Goal: Task Accomplishment & Management: Use online tool/utility

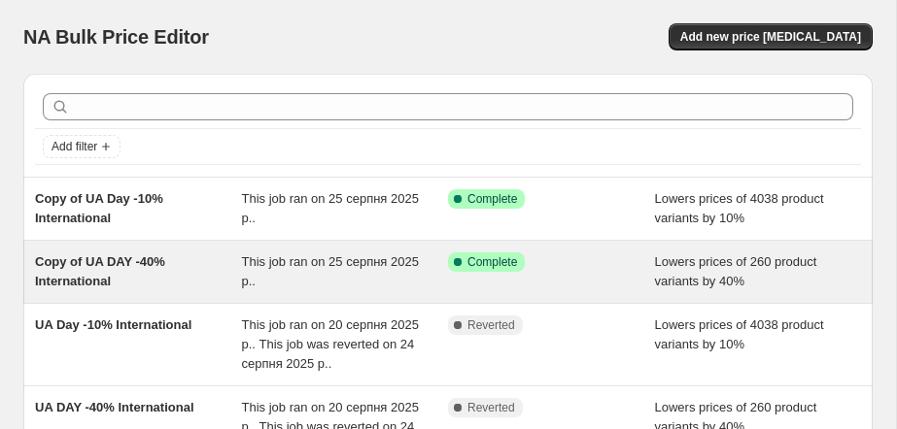
click at [165, 256] on span "Copy of UA DAY -40% International" at bounding box center [100, 271] width 130 height 34
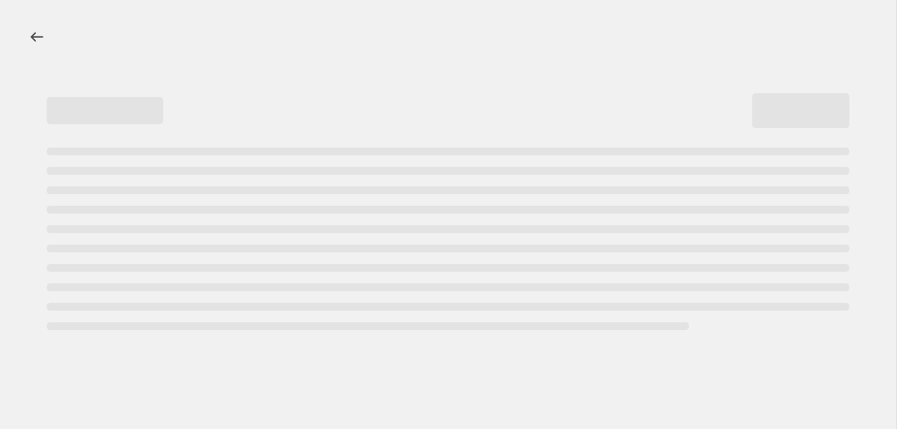
select select "percentage"
select select "collection"
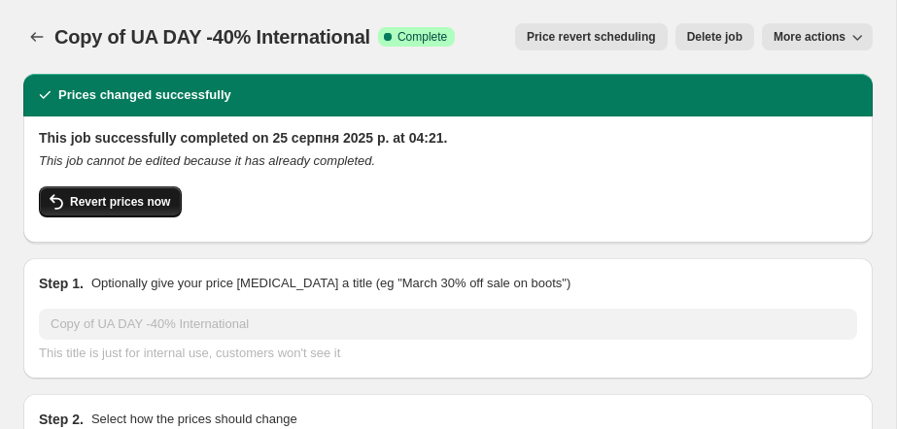
click at [127, 210] on span "Revert prices now" at bounding box center [120, 202] width 100 height 16
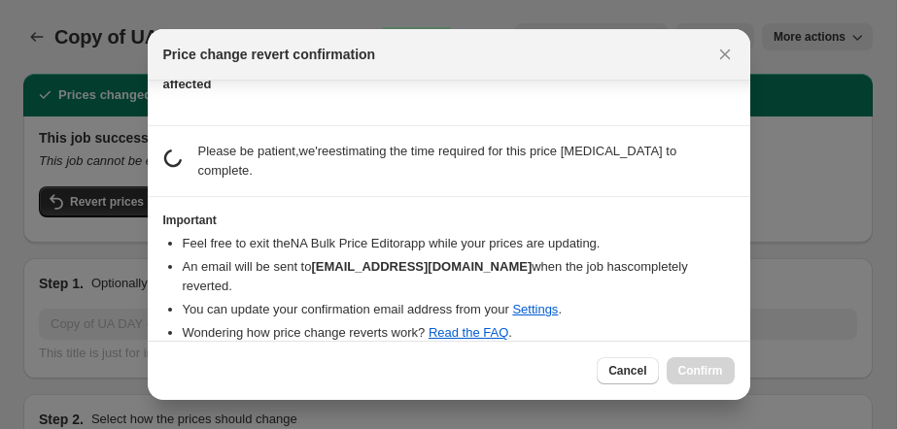
scroll to position [108, 0]
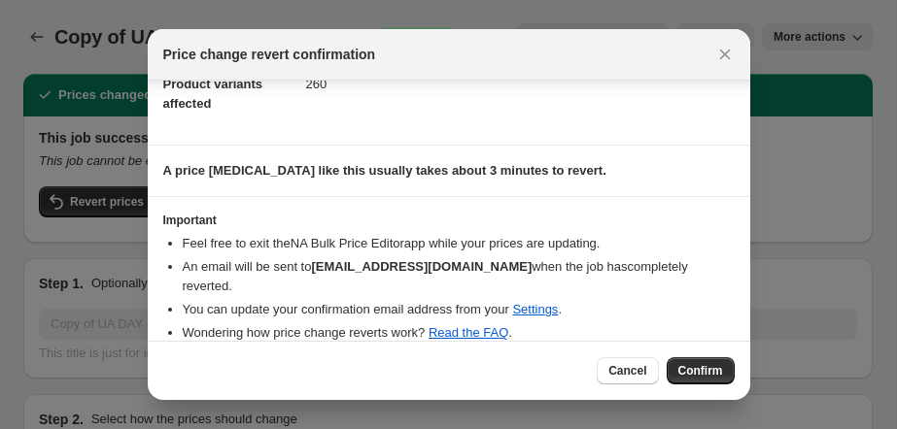
click at [708, 379] on span "Confirm" at bounding box center [700, 371] width 45 height 16
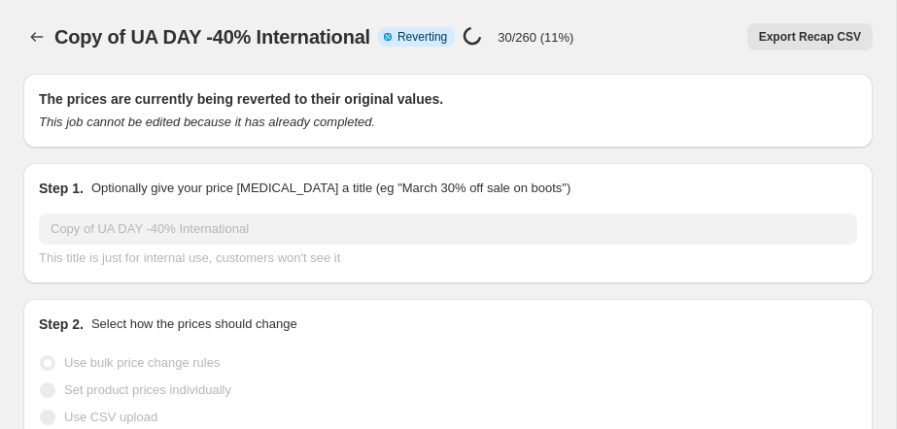
click at [37, 44] on icon "Price change jobs" at bounding box center [36, 36] width 19 height 19
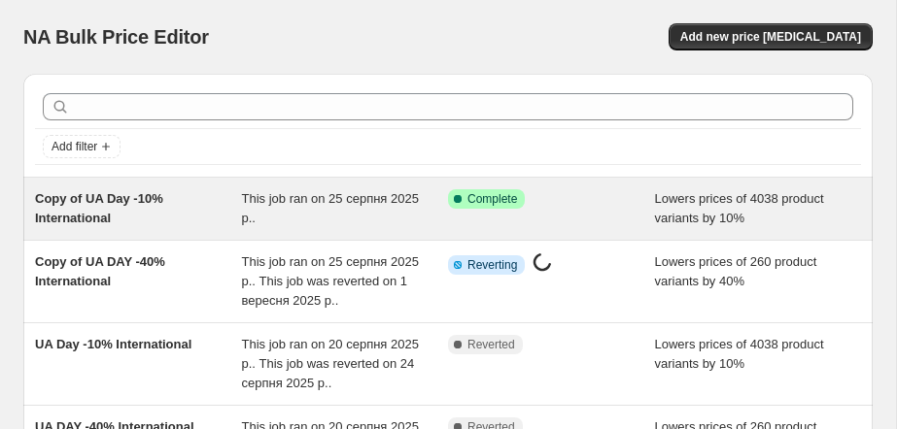
click at [144, 230] on div "Copy of UA Day -10% International This job ran on 25 серпня 2025 р.. Success Co…" at bounding box center [447, 209] width 849 height 62
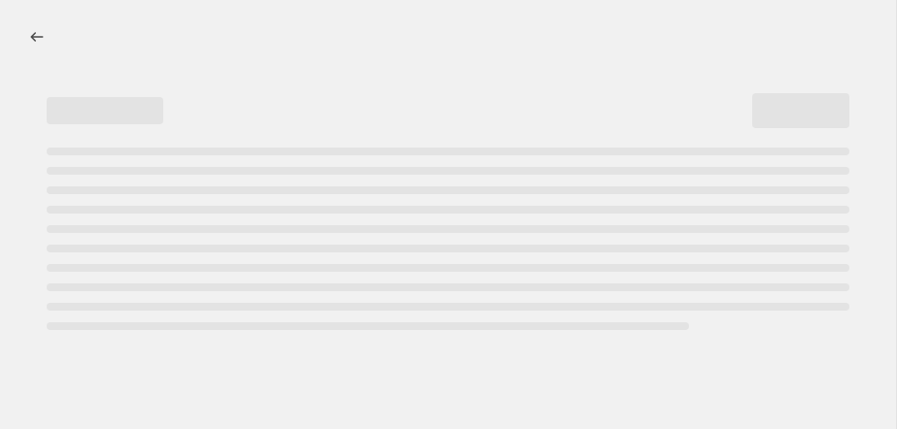
select select "percentage"
select select "collection"
select select "not_equal"
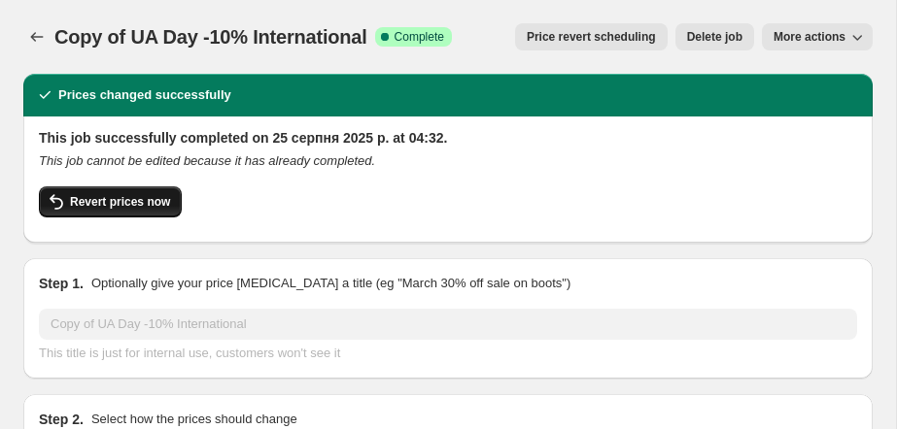
click at [103, 210] on button "Revert prices now" at bounding box center [110, 201] width 143 height 31
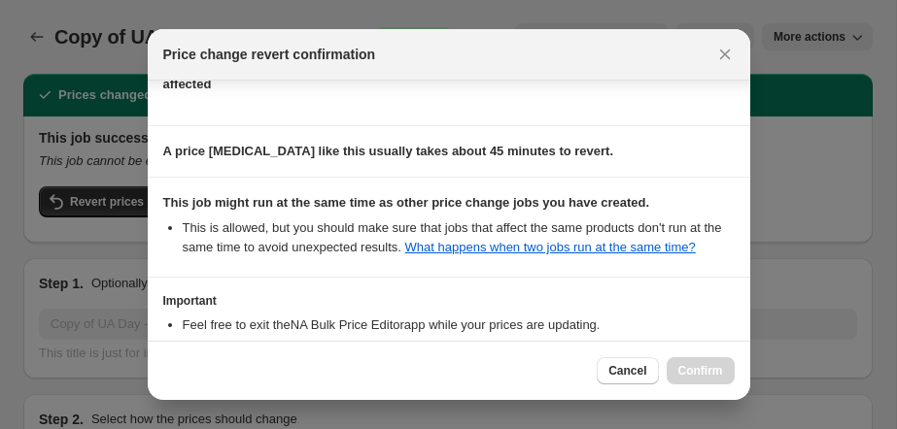
scroll to position [307, 0]
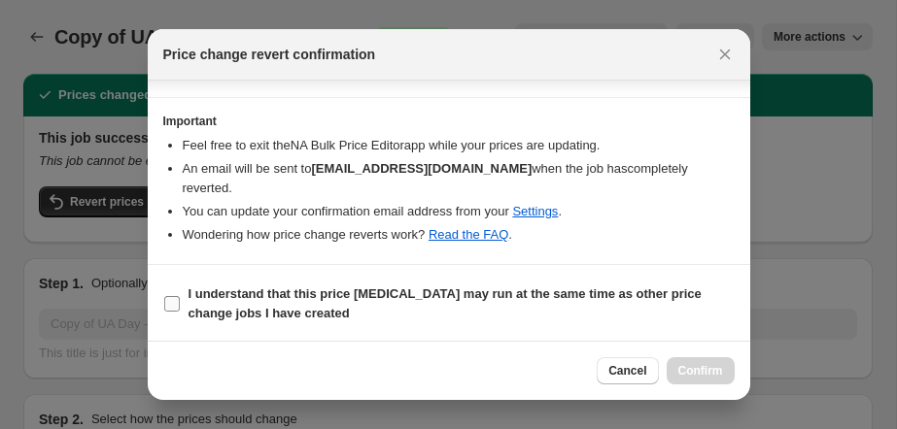
click at [169, 310] on input "I understand that this price [MEDICAL_DATA] may run at the same time as other p…" at bounding box center [172, 304] width 16 height 16
checkbox input "true"
click at [694, 369] on span "Confirm" at bounding box center [700, 371] width 45 height 16
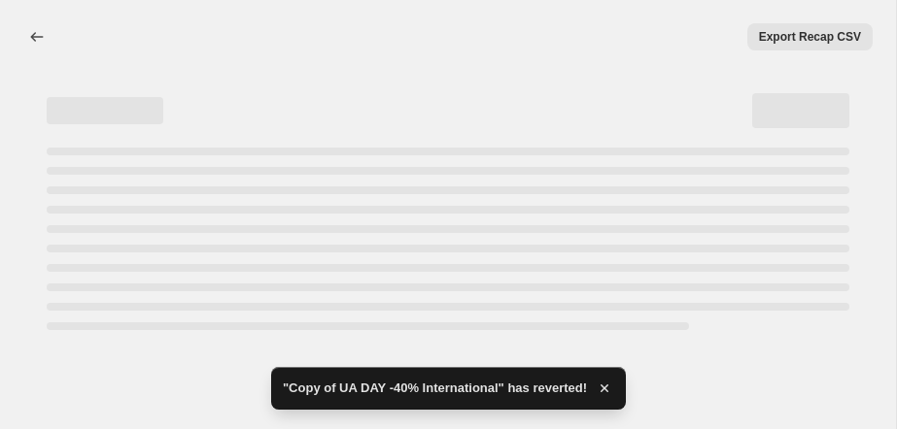
select select "percentage"
select select "collection"
select select "not_equal"
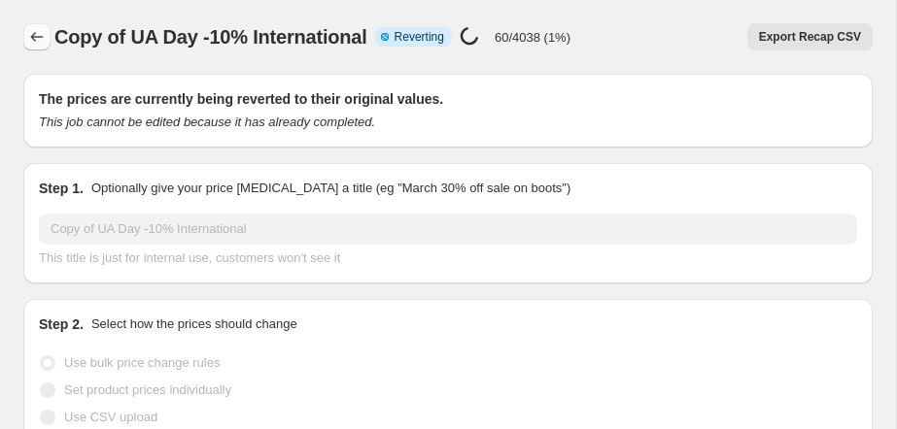
click at [31, 37] on icon "Price change jobs" at bounding box center [37, 37] width 13 height 10
